Goal: Information Seeking & Learning: Learn about a topic

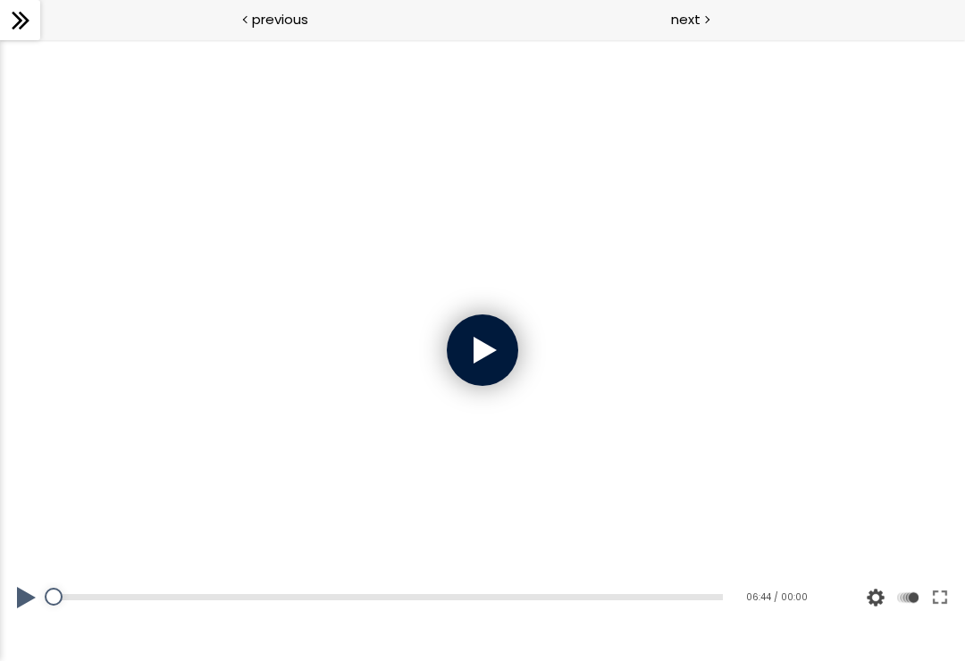
click at [456, 348] on div at bounding box center [482, 349] width 71 height 71
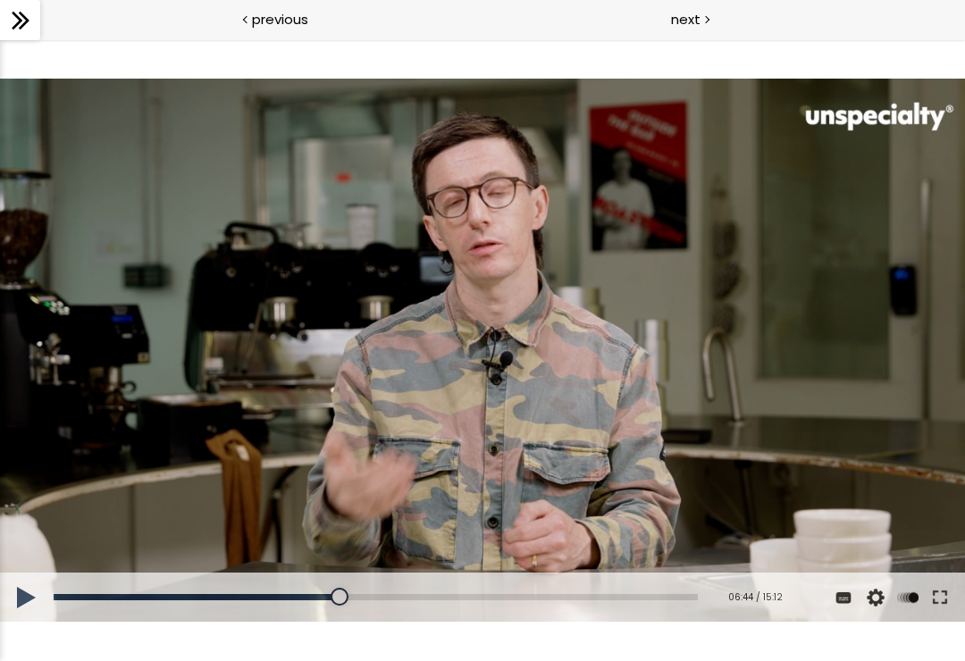
click at [471, 382] on div at bounding box center [482, 350] width 965 height 543
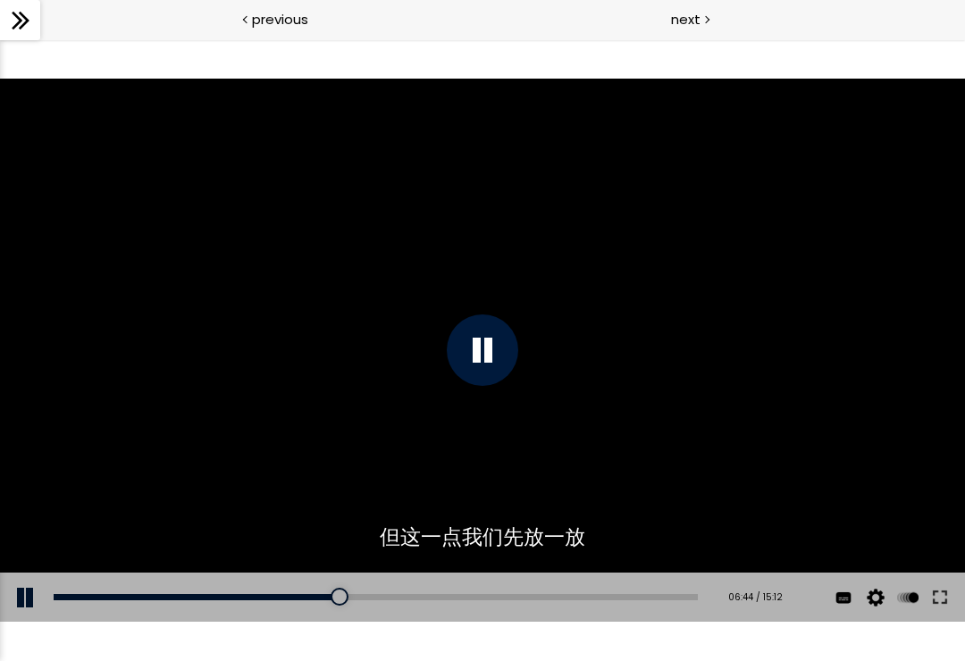
click at [817, 272] on div at bounding box center [482, 350] width 965 height 543
click at [480, 350] on div at bounding box center [482, 349] width 71 height 71
click at [847, 465] on div at bounding box center [482, 350] width 965 height 543
click at [840, 469] on div at bounding box center [482, 350] width 965 height 543
click at [872, 424] on div at bounding box center [482, 350] width 965 height 543
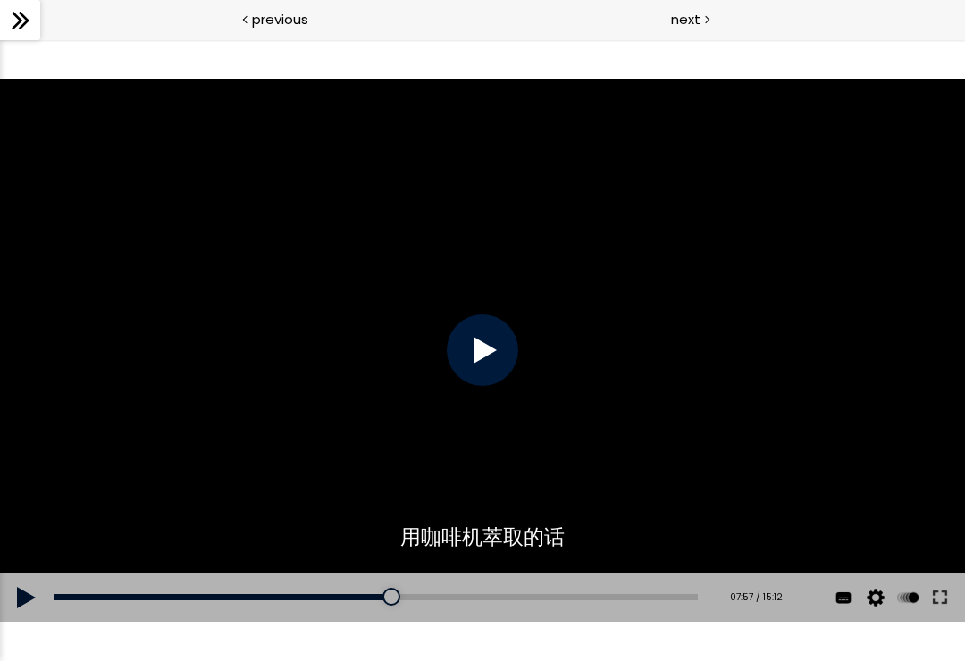
click at [869, 426] on div at bounding box center [482, 350] width 965 height 543
click at [825, 395] on div at bounding box center [482, 350] width 965 height 543
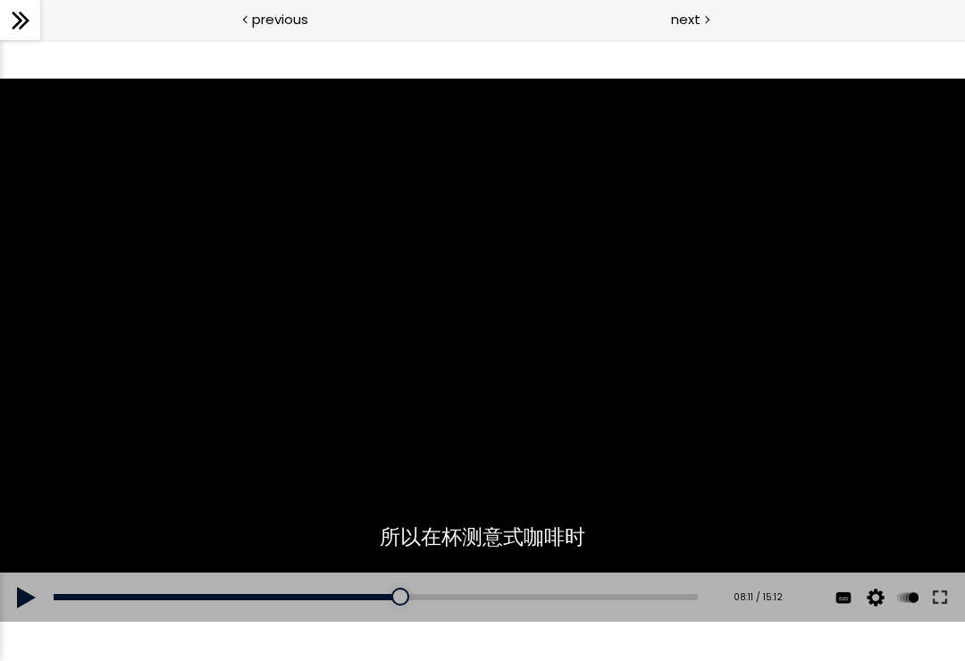
click at [801, 263] on div at bounding box center [482, 350] width 965 height 543
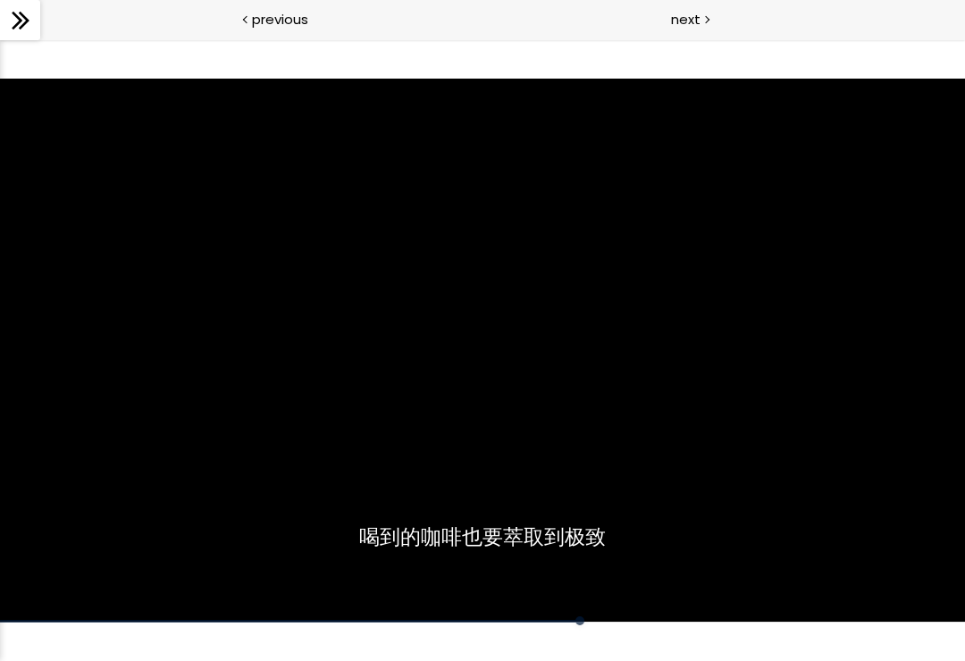
click at [606, 385] on div at bounding box center [482, 350] width 965 height 543
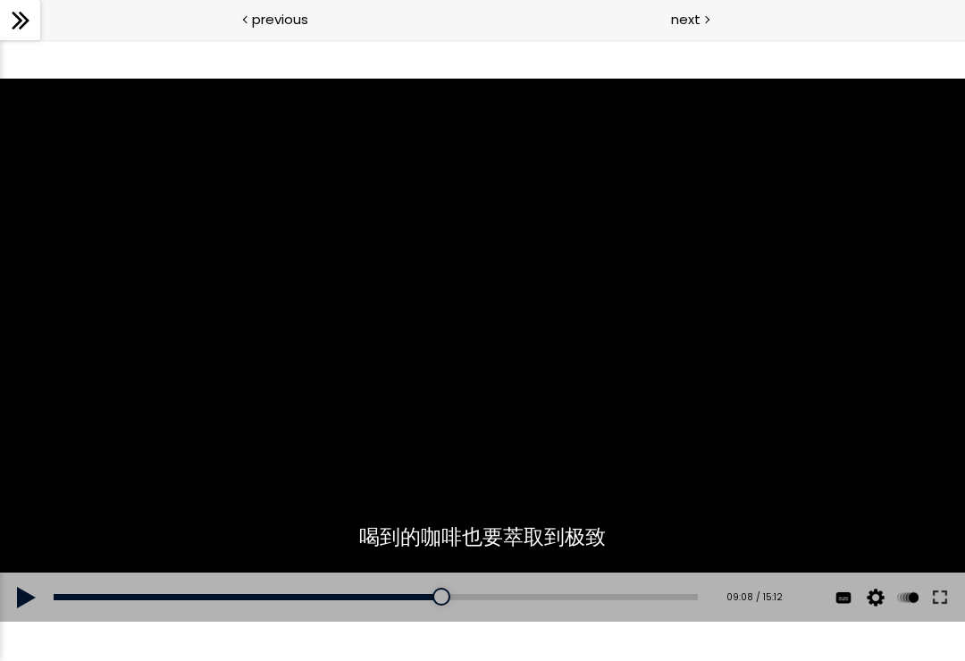
click at [647, 323] on div at bounding box center [482, 350] width 965 height 543
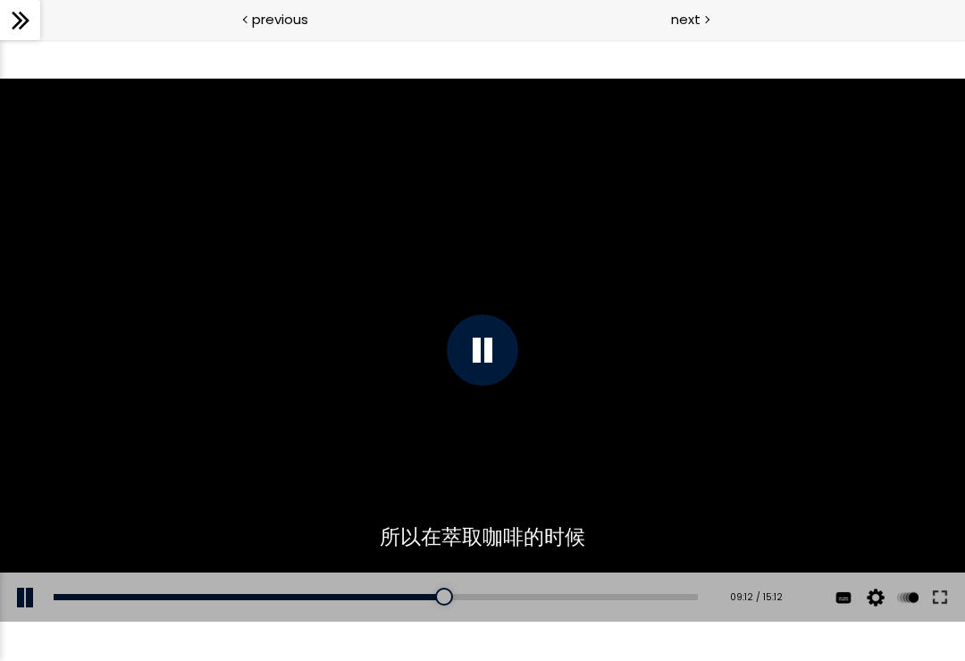
click at [731, 311] on div at bounding box center [482, 350] width 965 height 543
click at [730, 321] on div at bounding box center [482, 350] width 965 height 543
click at [728, 366] on div at bounding box center [482, 350] width 965 height 543
click at [640, 385] on div at bounding box center [482, 350] width 965 height 543
click at [494, 598] on div "09:14" at bounding box center [376, 597] width 644 height 6
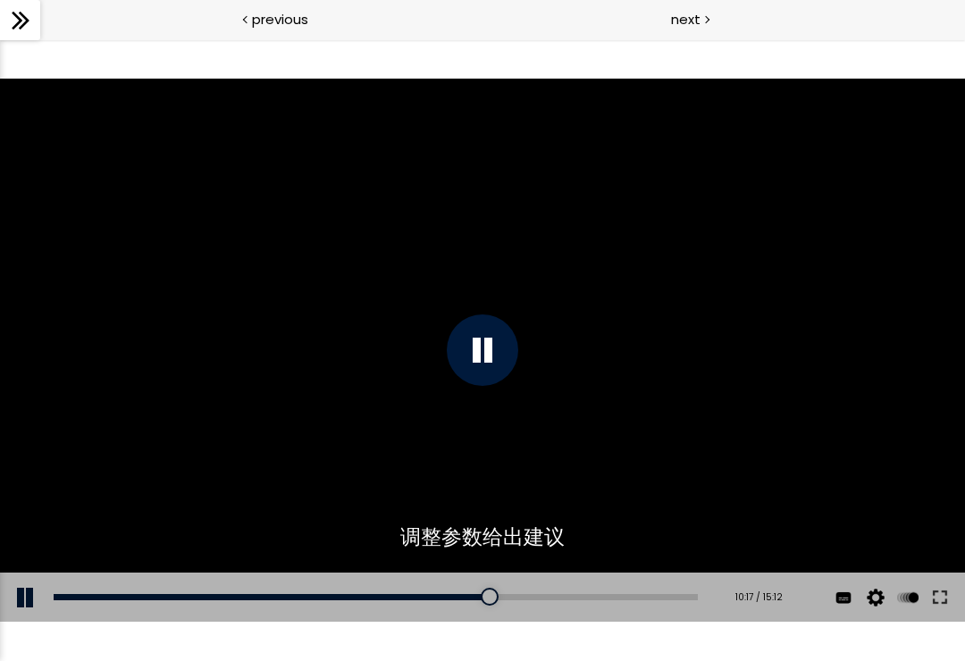
click at [493, 597] on div "10:17" at bounding box center [376, 597] width 644 height 6
click at [423, 598] on div "08:03" at bounding box center [376, 597] width 644 height 6
click at [884, 497] on div at bounding box center [482, 350] width 965 height 543
click at [869, 513] on div at bounding box center [482, 350] width 965 height 543
click at [787, 354] on div at bounding box center [482, 350] width 965 height 543
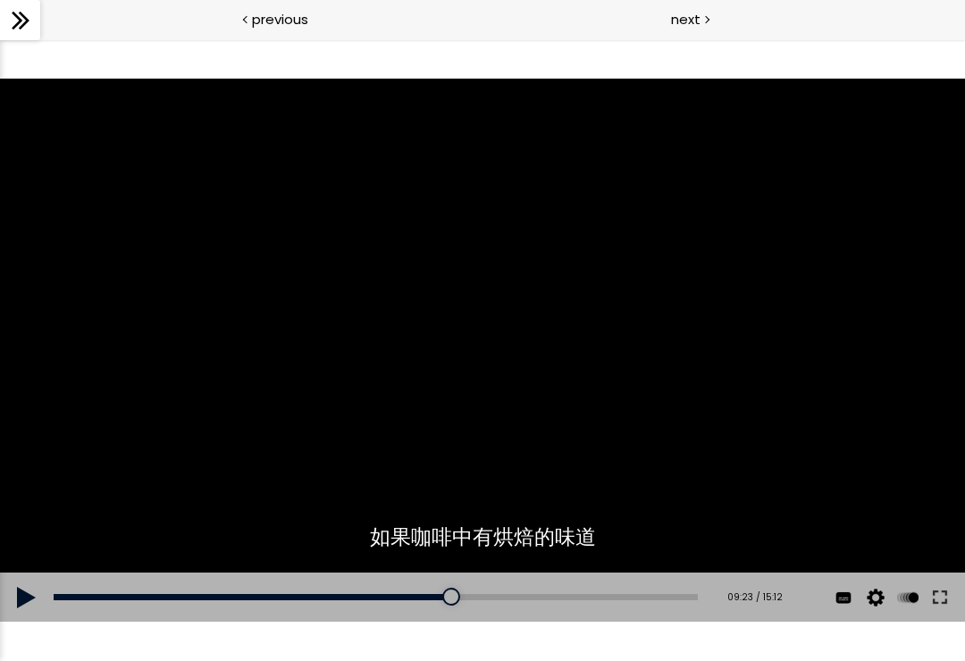
click at [790, 343] on div at bounding box center [482, 350] width 965 height 543
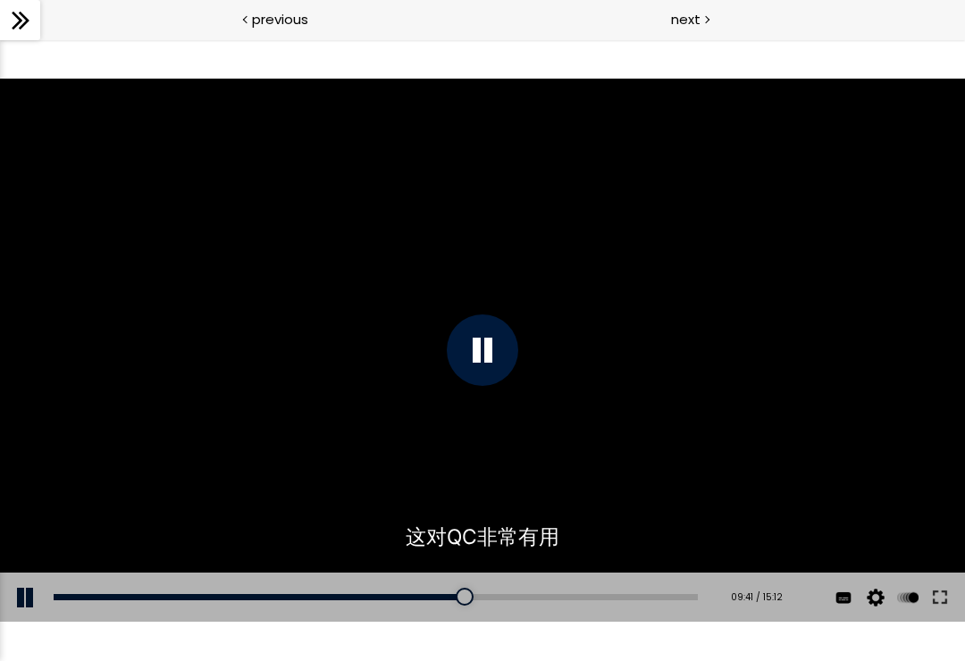
click at [831, 343] on div at bounding box center [482, 350] width 965 height 543
click at [832, 338] on div at bounding box center [482, 350] width 965 height 543
click at [836, 400] on div at bounding box center [482, 350] width 965 height 543
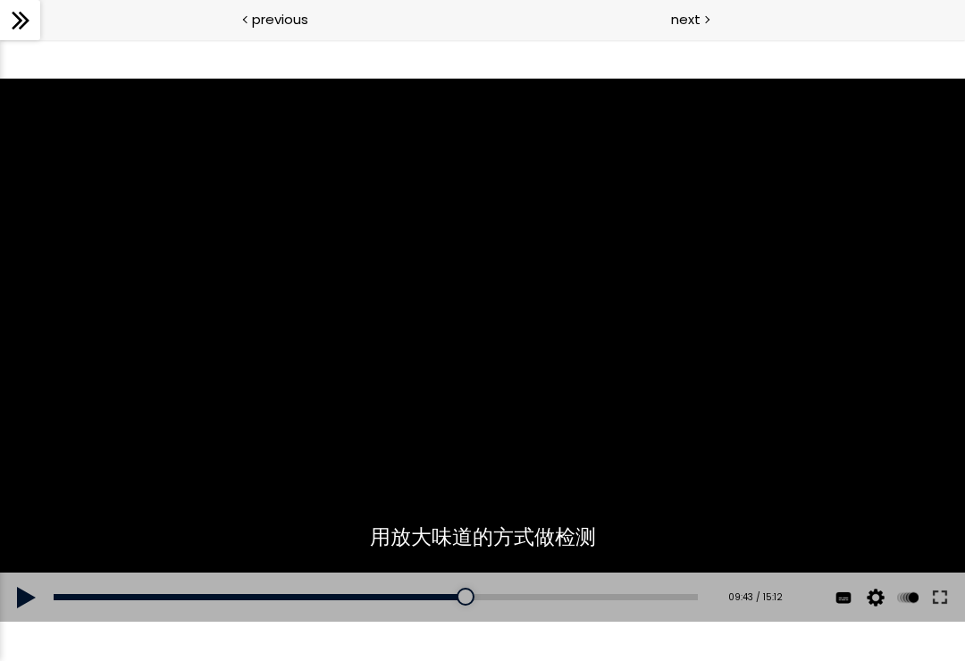
click at [787, 361] on div at bounding box center [482, 350] width 965 height 543
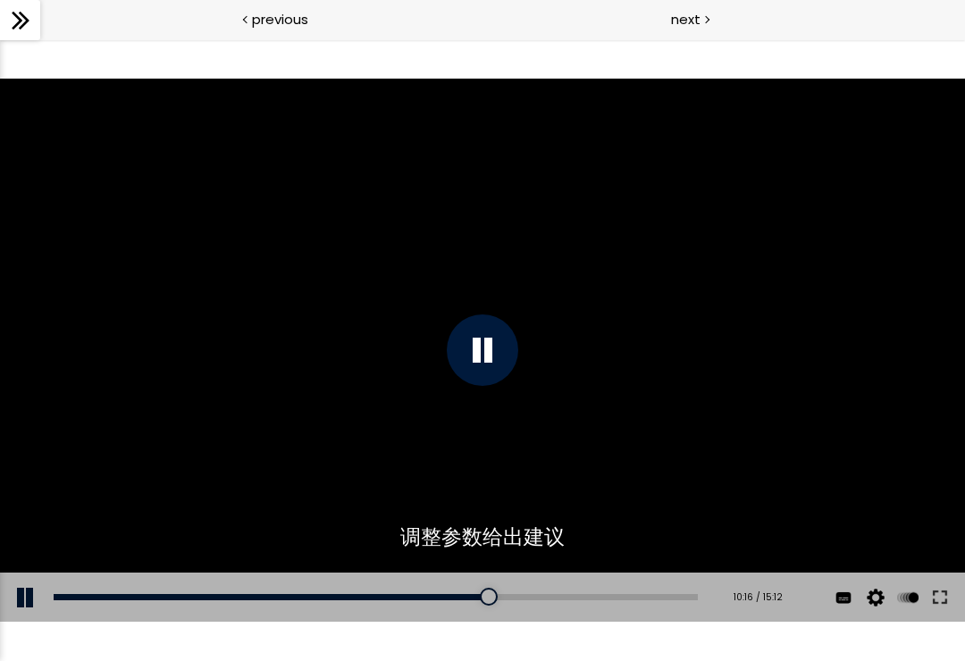
click at [816, 406] on div at bounding box center [482, 350] width 965 height 543
click at [806, 414] on div at bounding box center [482, 350] width 965 height 543
click at [501, 598] on div "10:27" at bounding box center [376, 597] width 644 height 6
click at [498, 597] on div "09:55" at bounding box center [376, 597] width 644 height 6
click at [505, 596] on div "09:53" at bounding box center [376, 597] width 644 height 6
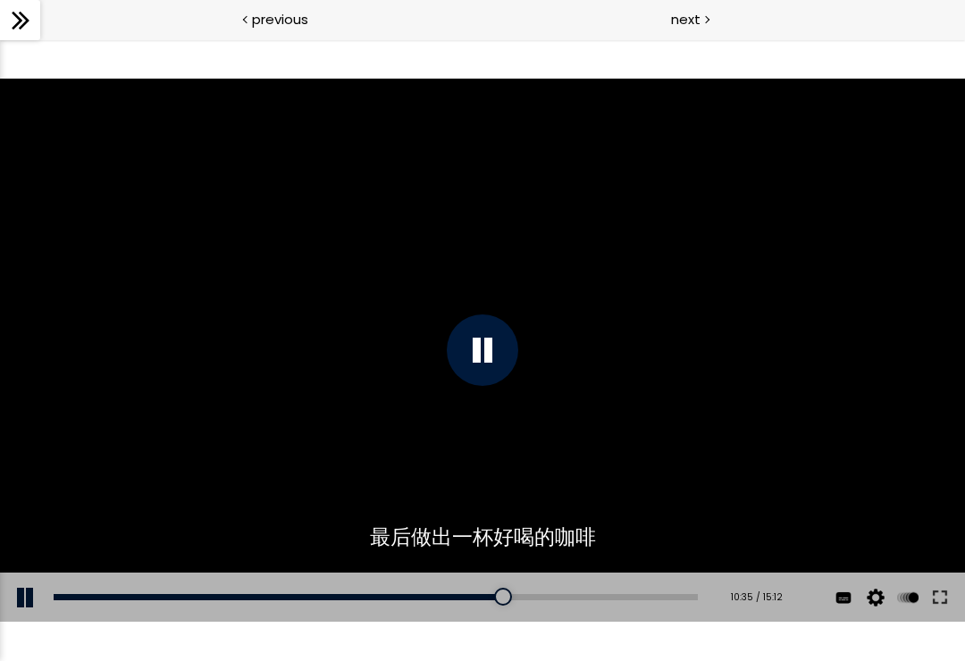
click at [714, 470] on div at bounding box center [482, 350] width 965 height 543
click at [715, 471] on div at bounding box center [482, 350] width 965 height 543
click at [750, 428] on div at bounding box center [482, 350] width 965 height 543
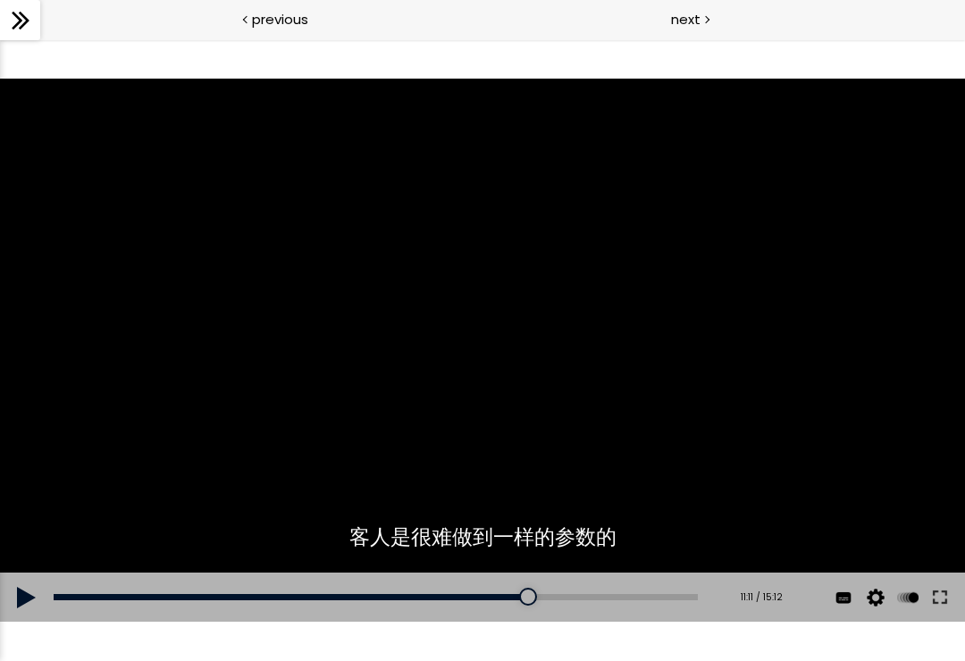
click at [739, 436] on div at bounding box center [482, 350] width 965 height 543
click at [746, 438] on div at bounding box center [482, 350] width 965 height 543
click at [473, 372] on div at bounding box center [482, 350] width 965 height 543
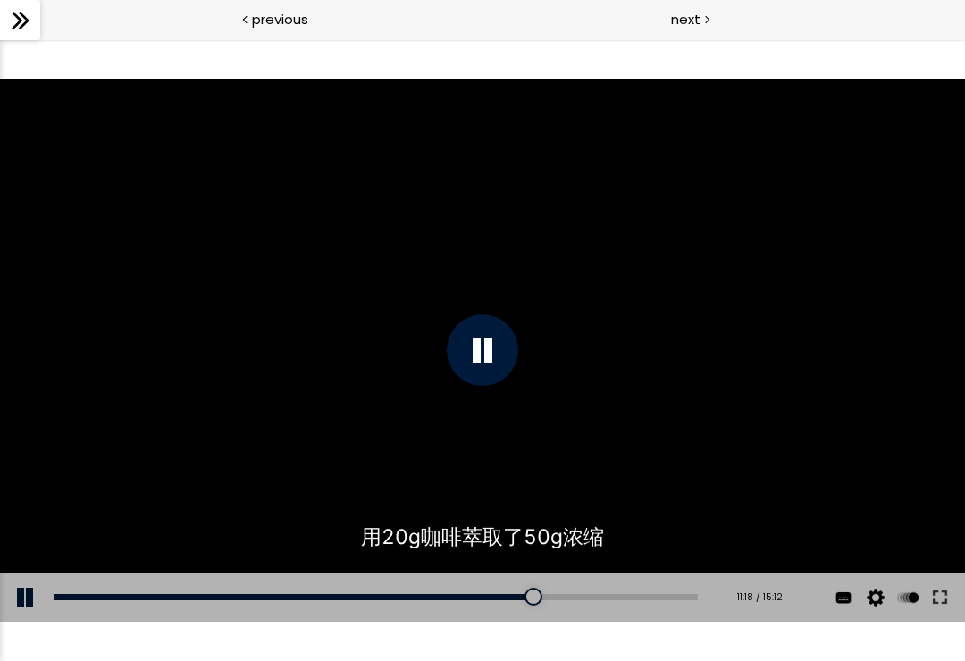
click at [478, 348] on div at bounding box center [482, 349] width 71 height 71
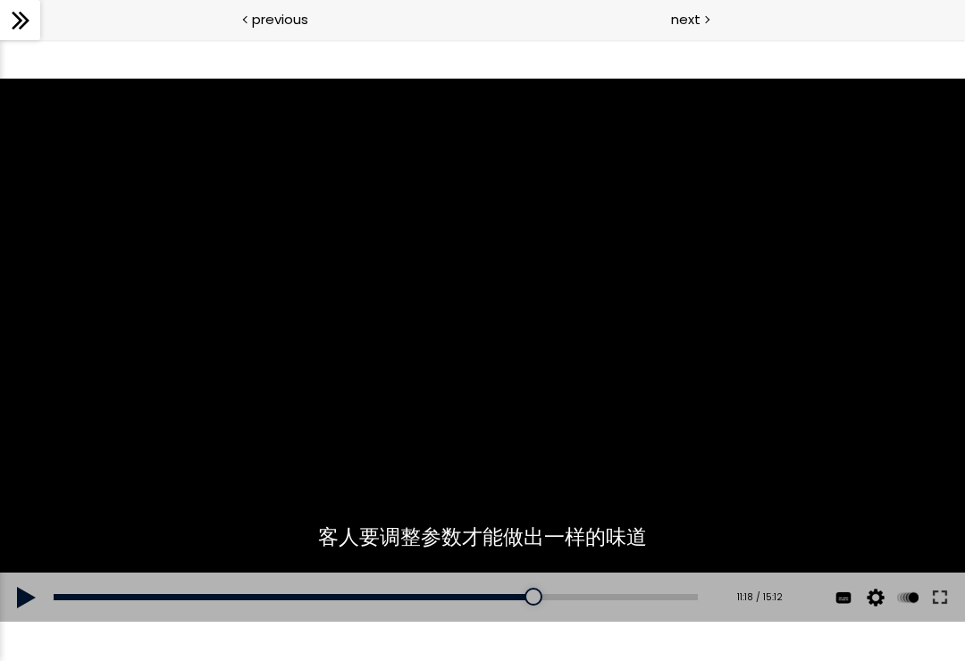
click at [480, 316] on div at bounding box center [482, 350] width 965 height 543
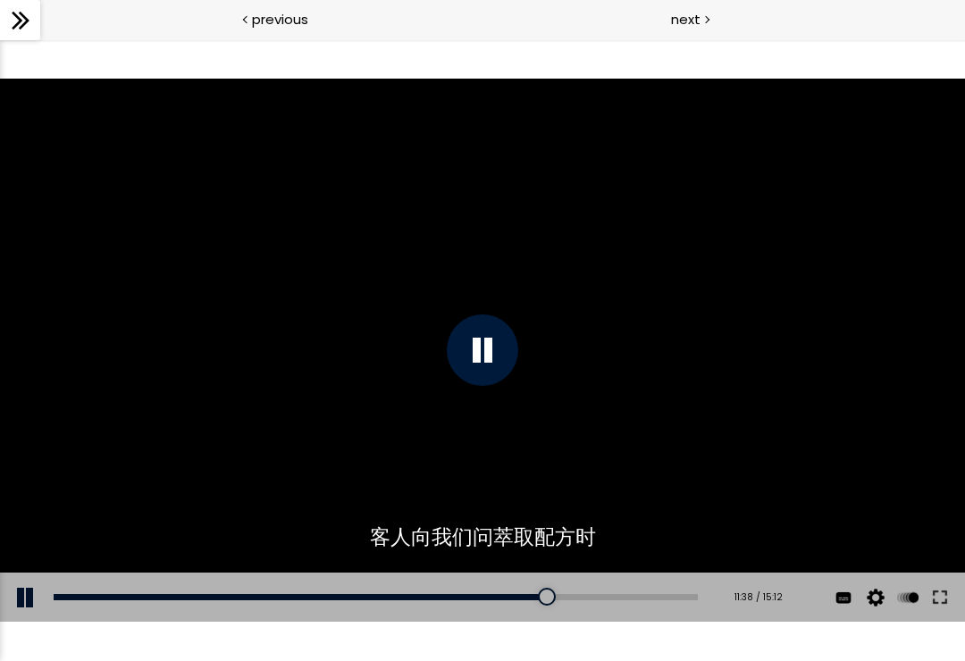
click at [556, 599] on div "10:33" at bounding box center [376, 597] width 644 height 6
click at [707, 306] on div at bounding box center [482, 350] width 965 height 543
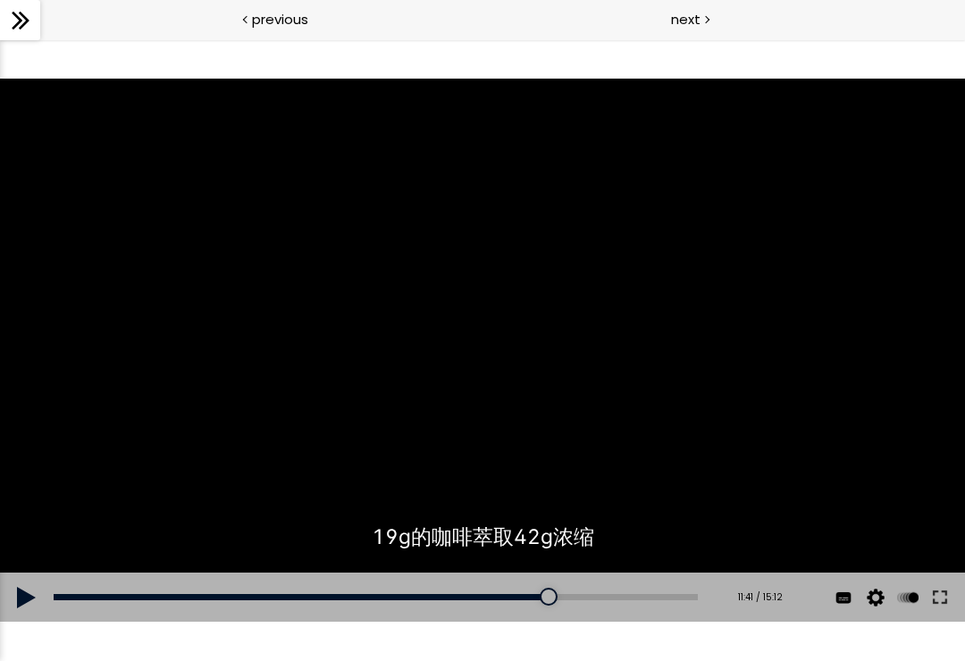
click at [762, 328] on div at bounding box center [482, 350] width 965 height 543
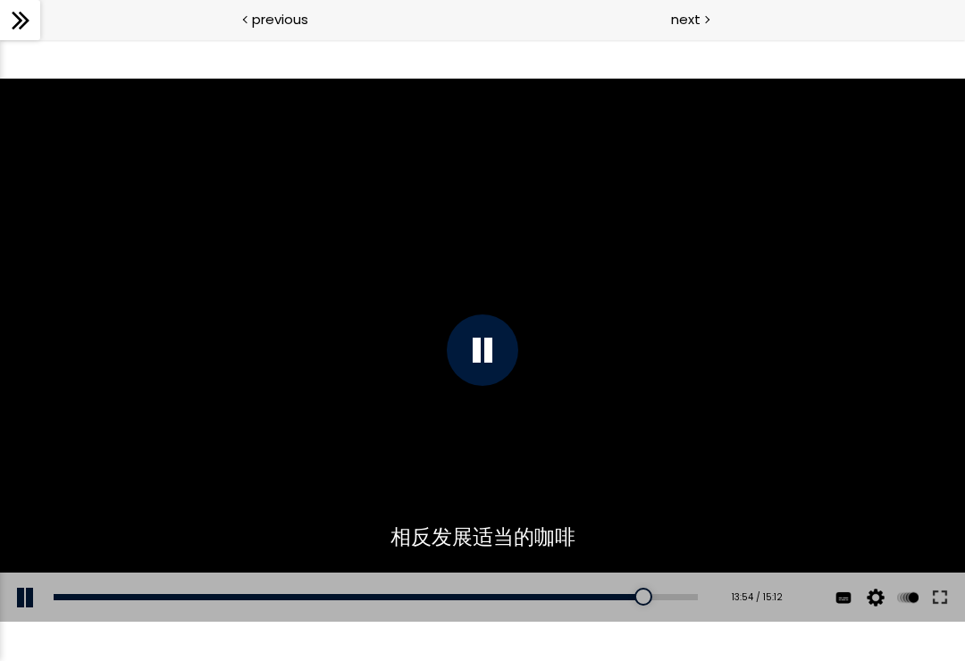
click at [469, 346] on div at bounding box center [482, 349] width 71 height 71
click at [636, 437] on div at bounding box center [482, 350] width 965 height 543
click at [648, 425] on div at bounding box center [482, 350] width 965 height 543
click at [674, 439] on div at bounding box center [482, 350] width 965 height 543
click at [678, 599] on div "14:34" at bounding box center [376, 597] width 644 height 6
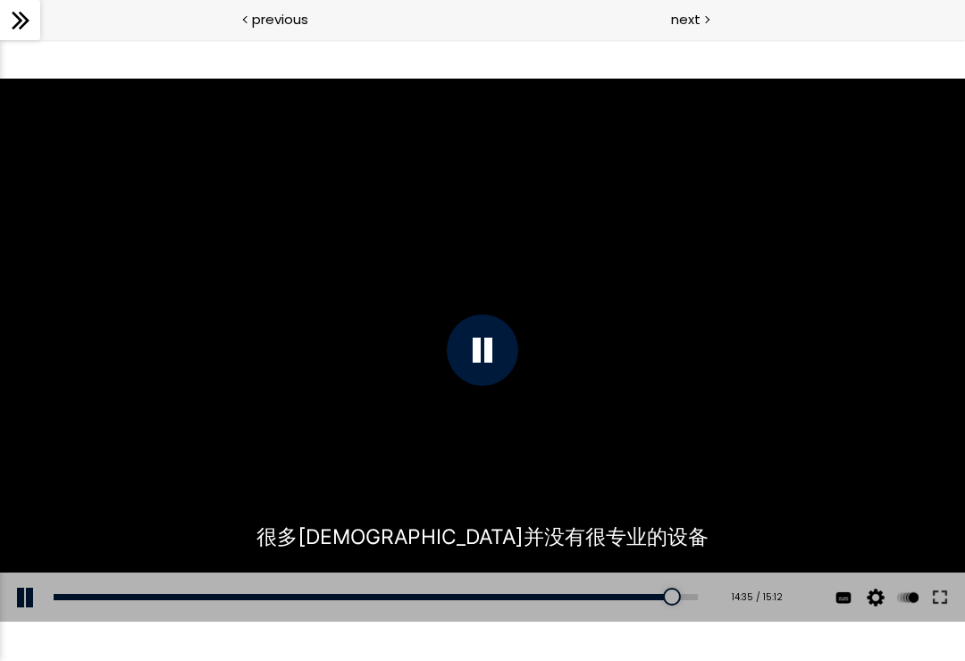
click at [829, 348] on div at bounding box center [482, 350] width 965 height 543
click at [781, 412] on div at bounding box center [482, 350] width 965 height 543
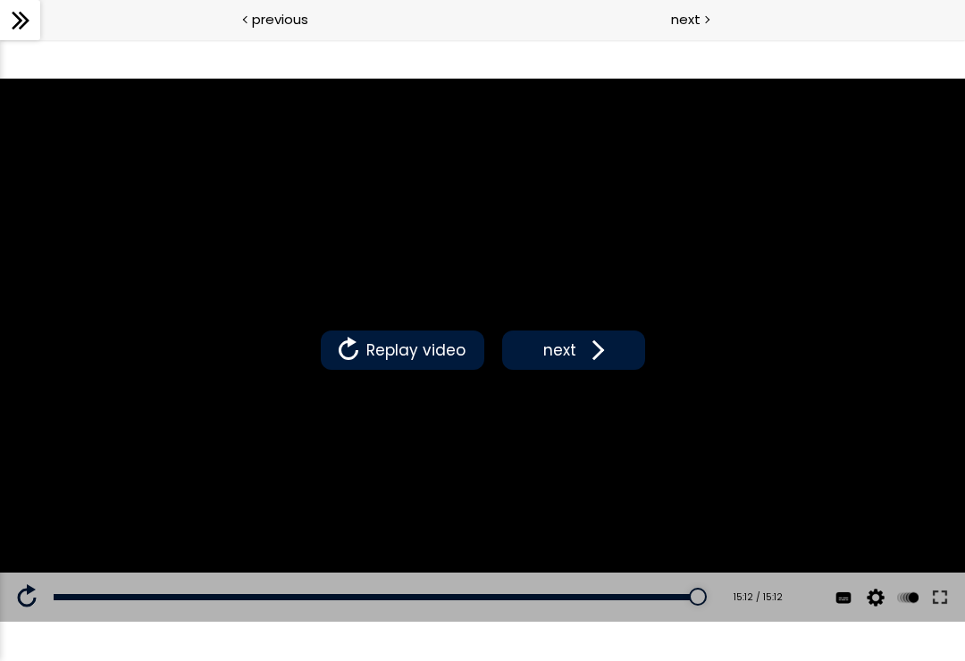
click at [595, 355] on span at bounding box center [594, 350] width 27 height 27
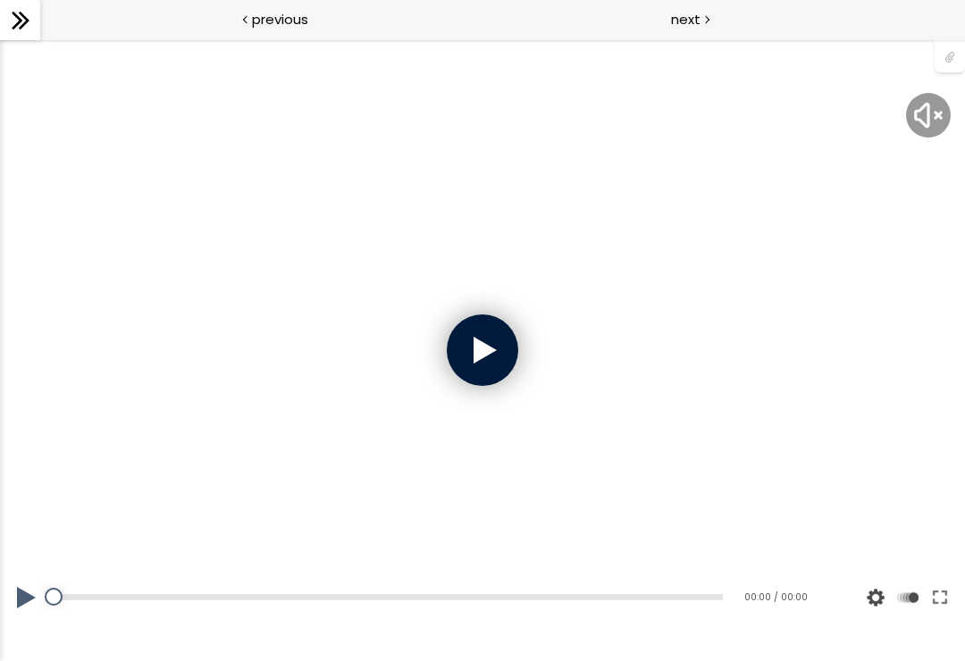
click at [497, 354] on div at bounding box center [482, 349] width 71 height 71
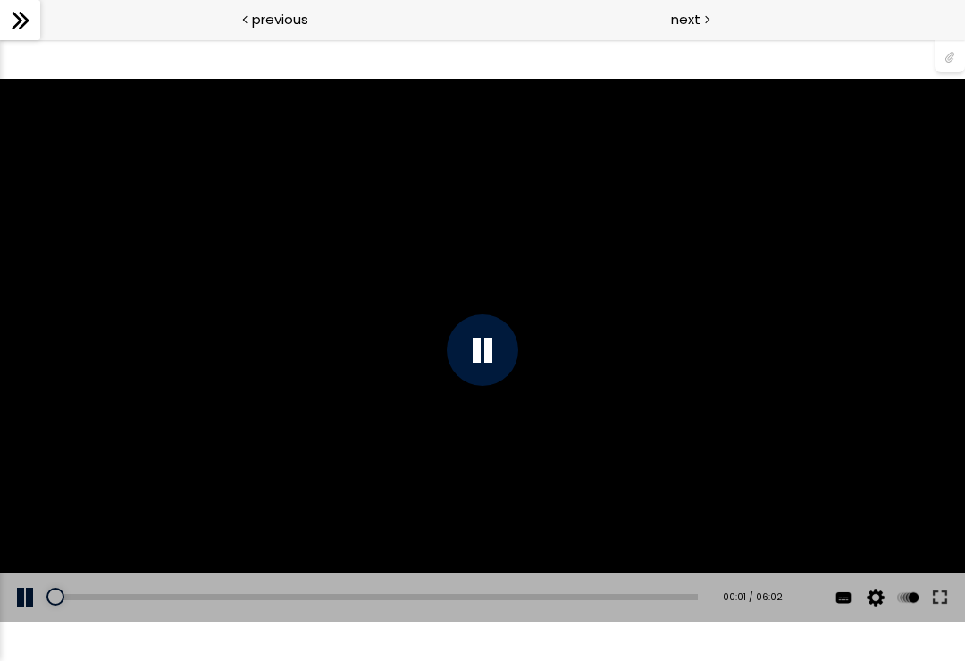
click at [811, 399] on div "使用的生咖啡豆数量：600克 您可以点击上方的 📎 下载烘焙曲线。 使用的生咖啡豆数量：600克" at bounding box center [482, 350] width 965 height 543
click at [785, 437] on div "使用的生咖啡豆数量：600克 您可以点击上方的 📎 下载烘焙曲线。 使用的生咖啡豆数量：600克" at bounding box center [482, 350] width 965 height 543
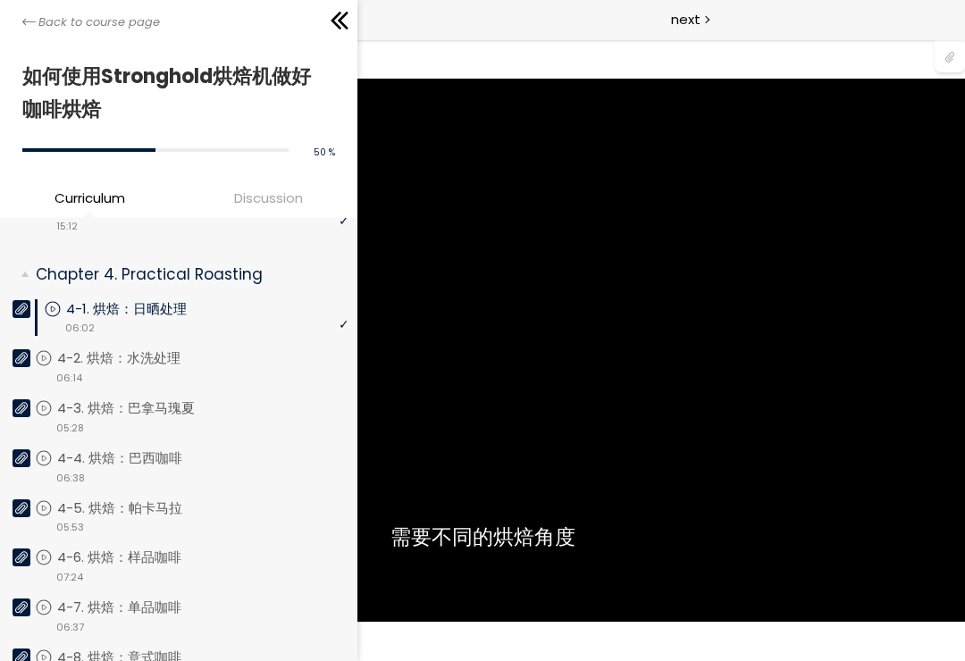
scroll to position [973, 0]
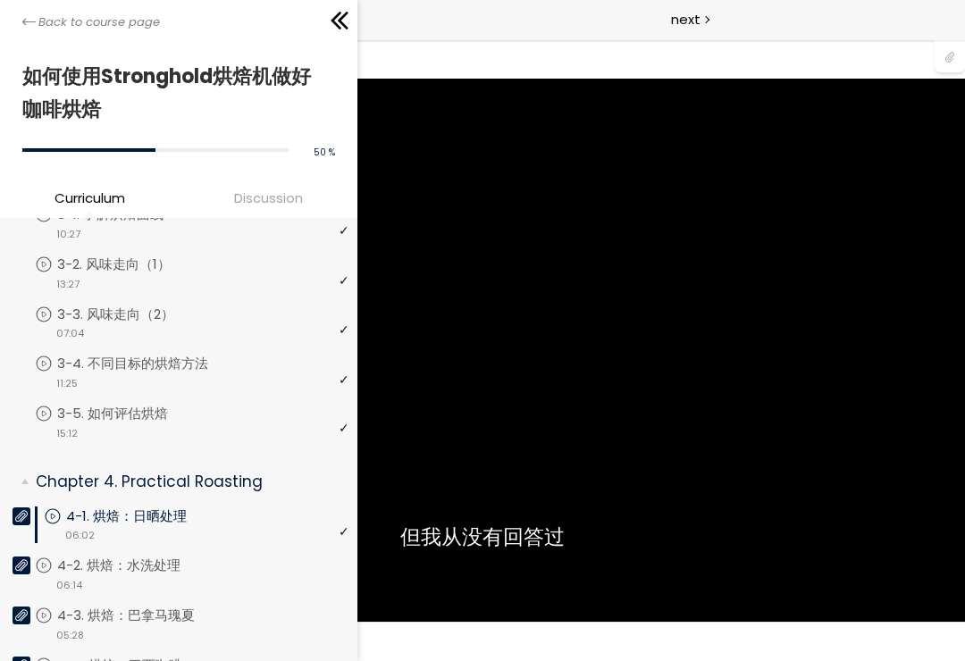
click at [342, 18] on icon at bounding box center [343, 21] width 11 height 18
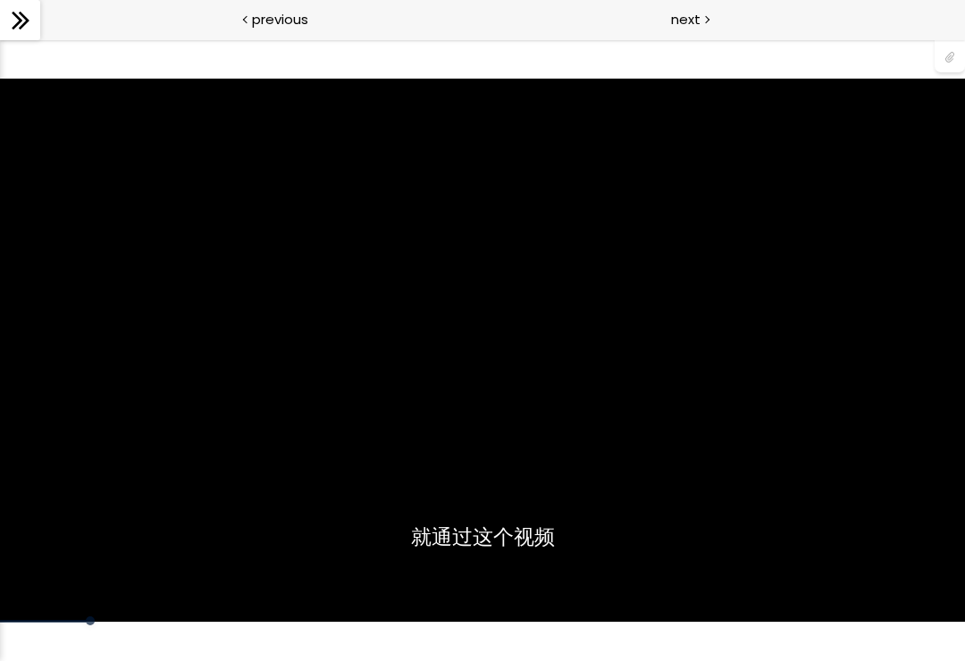
scroll to position [632, 0]
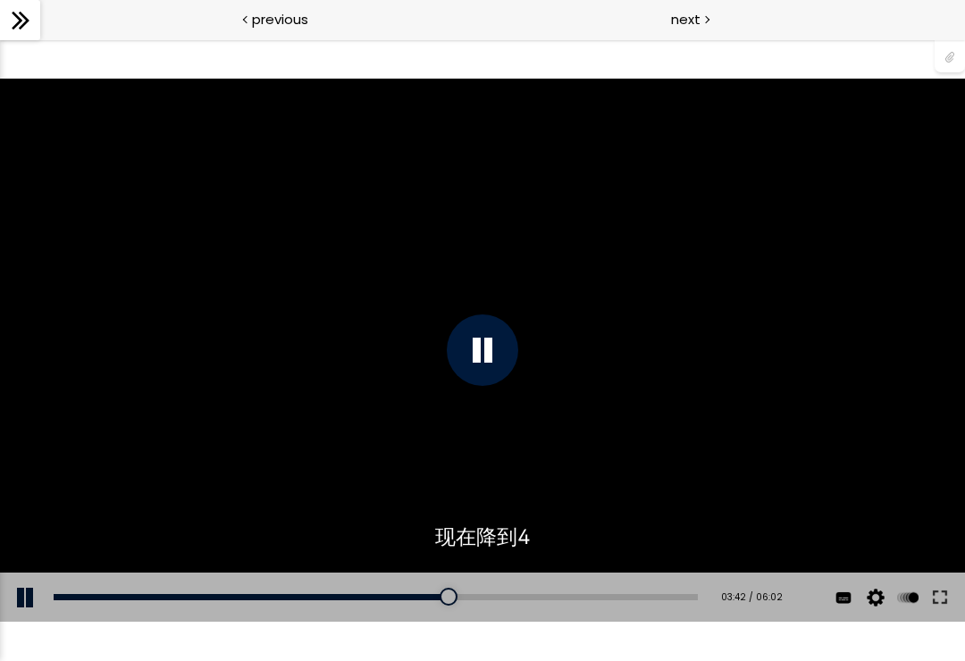
click at [759, 331] on div "使用的生咖啡豆数量：600克 您可以点击上方的 📎 下载烘焙曲线。 使用的生咖啡豆数量：600克" at bounding box center [482, 350] width 965 height 543
click at [773, 313] on div "使用的生咖啡豆数量：600克 您可以点击上方的 📎 下载烘焙曲线。 使用的生咖啡豆数量：600克" at bounding box center [482, 350] width 965 height 543
